Goal: Information Seeking & Learning: Learn about a topic

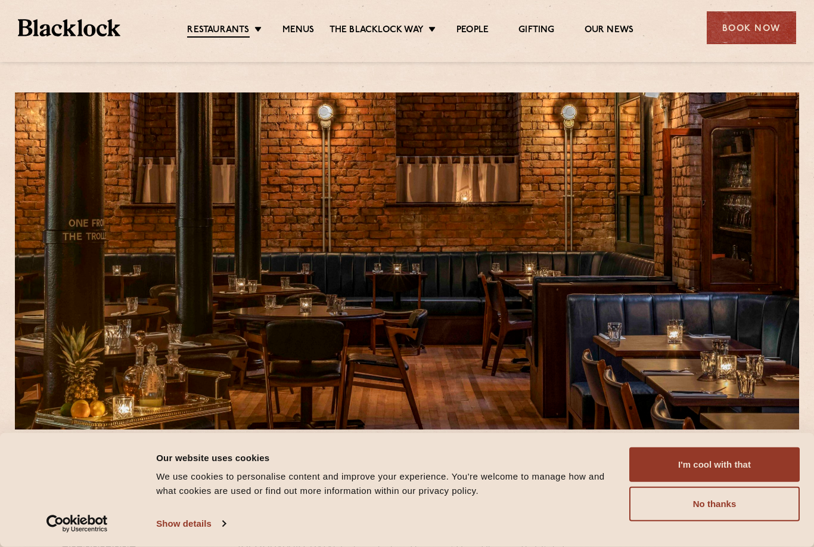
click at [737, 457] on button "I'm cool with that" at bounding box center [715, 464] width 171 height 35
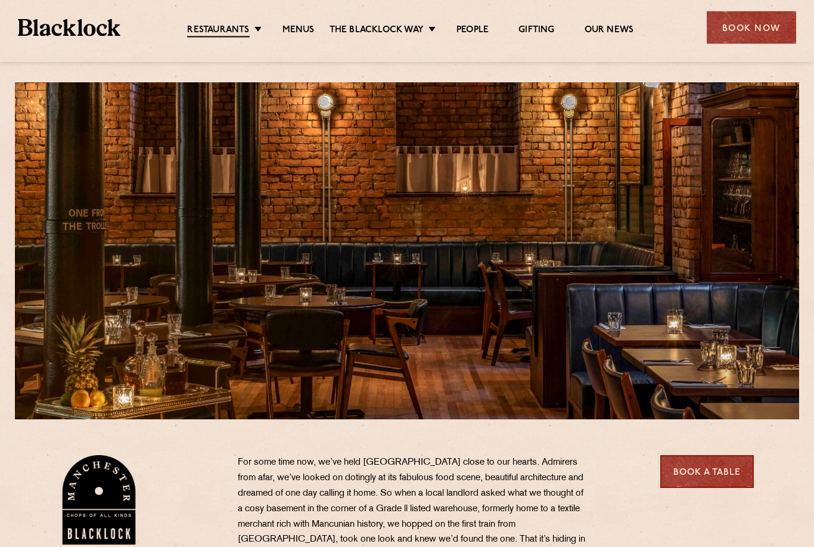
scroll to position [10, 0]
click at [0, 0] on link "[GEOGRAPHIC_DATA]" at bounding box center [0, 0] width 0 height 0
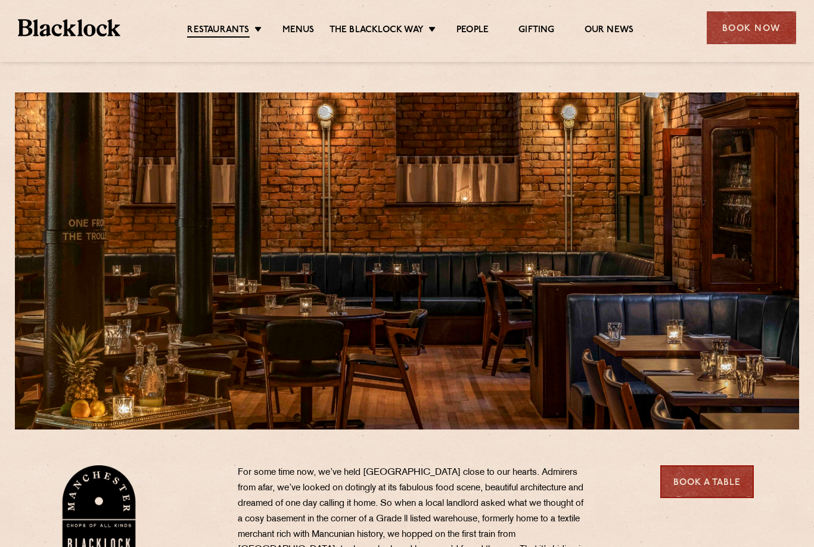
click at [296, 27] on link "Menus" at bounding box center [299, 30] width 32 height 12
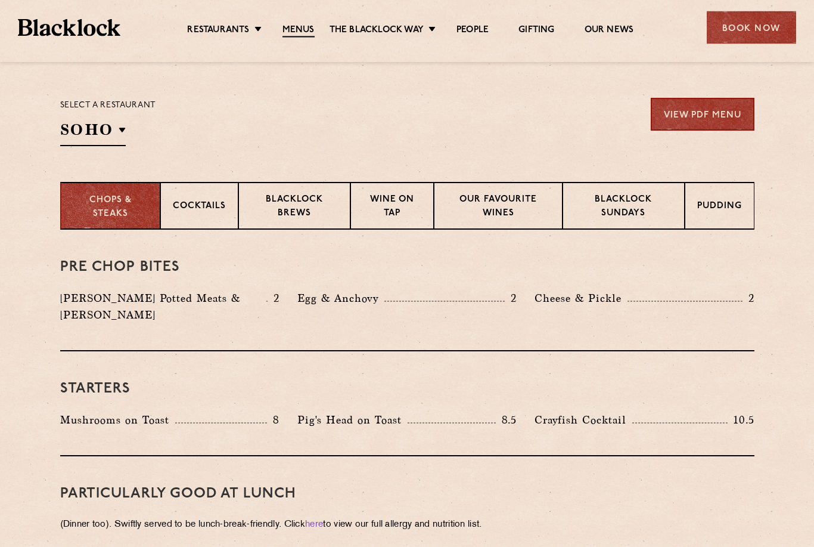
scroll to position [370, 0]
click at [0, 0] on p "[GEOGRAPHIC_DATA]" at bounding box center [0, 0] width 0 height 0
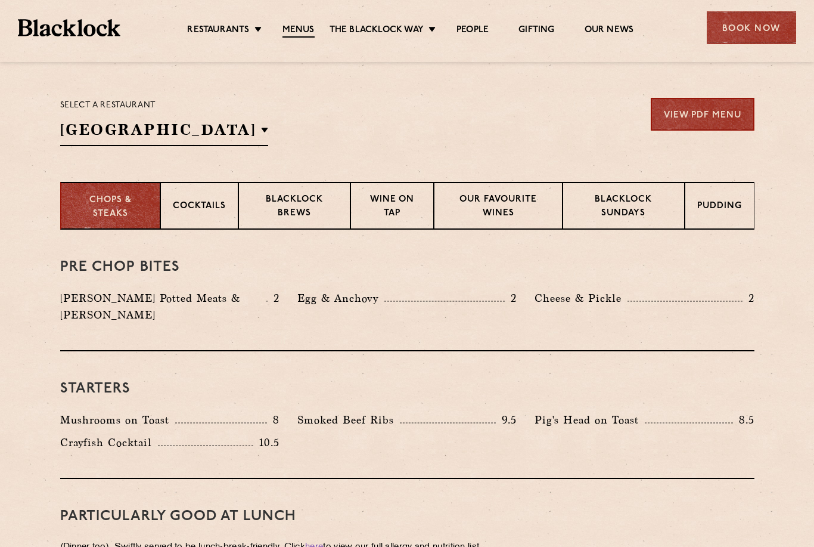
click at [0, 0] on p "[GEOGRAPHIC_DATA]" at bounding box center [0, 0] width 0 height 0
click at [747, 259] on div "Pre Chop Bites [PERSON_NAME] Potted Meats & Kimchi 2 Egg & Anchovy 2 Cheese & P…" at bounding box center [407, 291] width 695 height 122
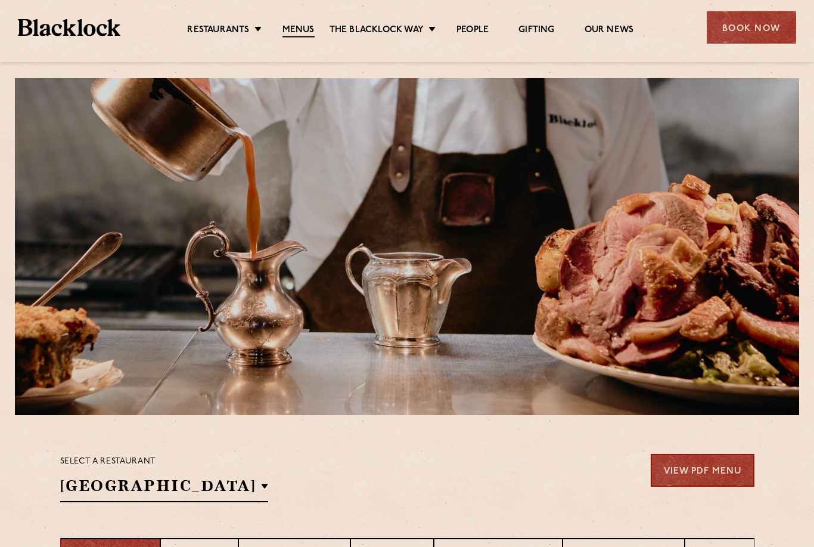
scroll to position [0, 0]
